Goal: Ask a question

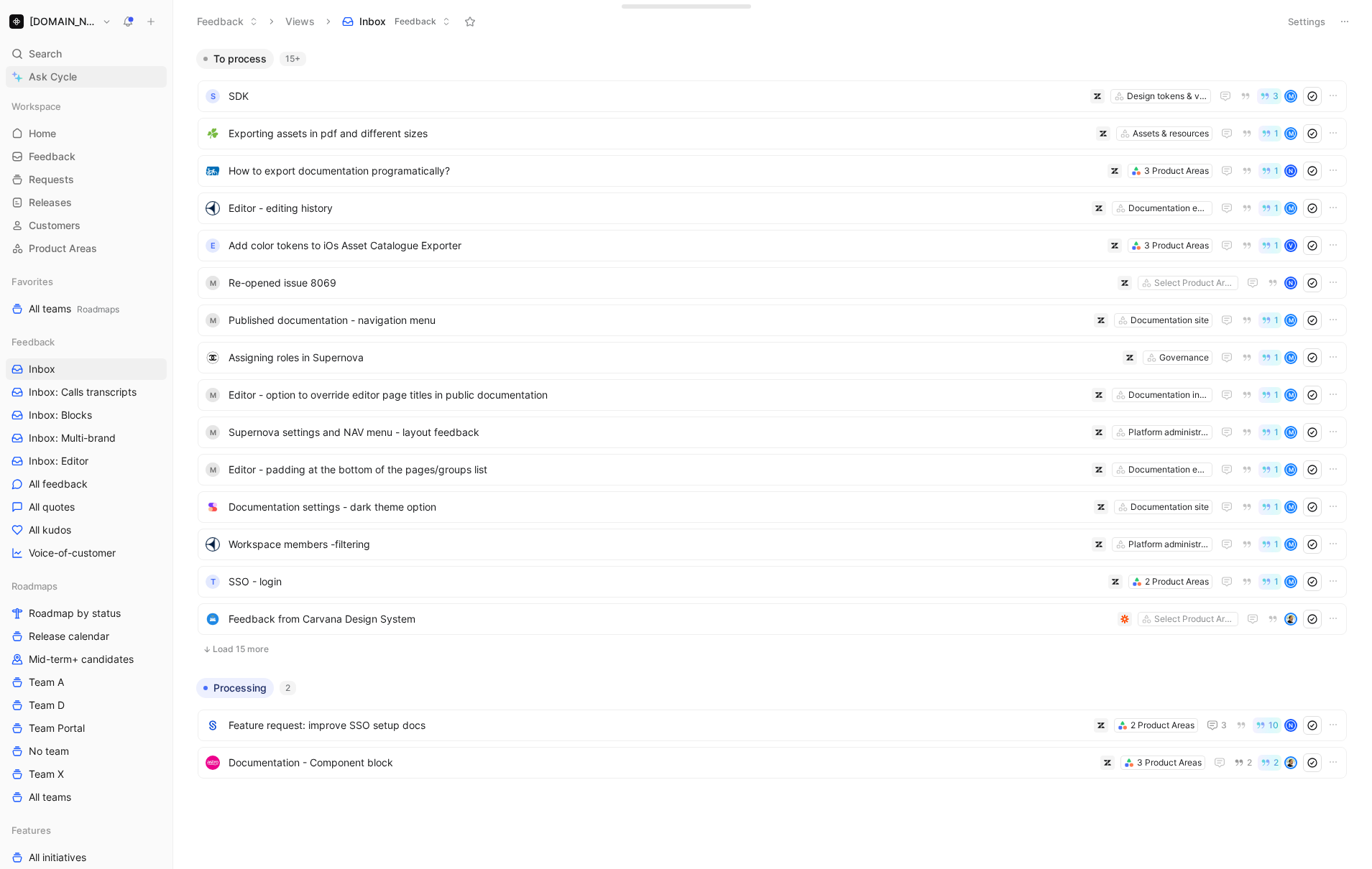
click at [61, 77] on span "Ask Cycle" at bounding box center [53, 76] width 48 height 17
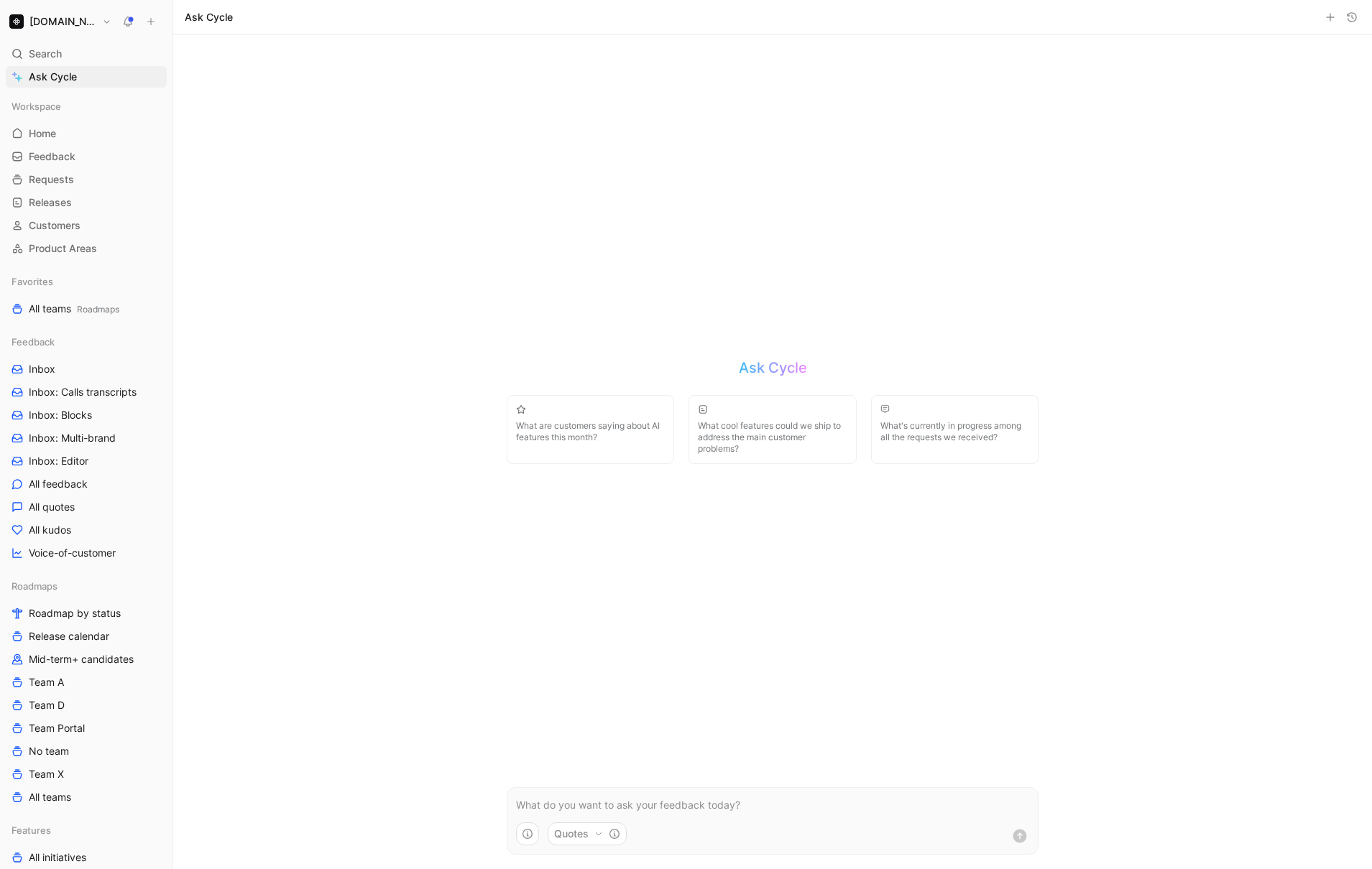
click at [524, 837] on use "button" at bounding box center [527, 834] width 10 height 10
click at [470, 503] on html "[DOMAIN_NAME] Search ⌘ K Ask Cycle Workspace Home G then H Feedback G then F Re…" at bounding box center [686, 434] width 1372 height 869
click at [81, 226] on link "Customers" at bounding box center [85, 226] width 161 height 22
